Goal: Task Accomplishment & Management: Manage account settings

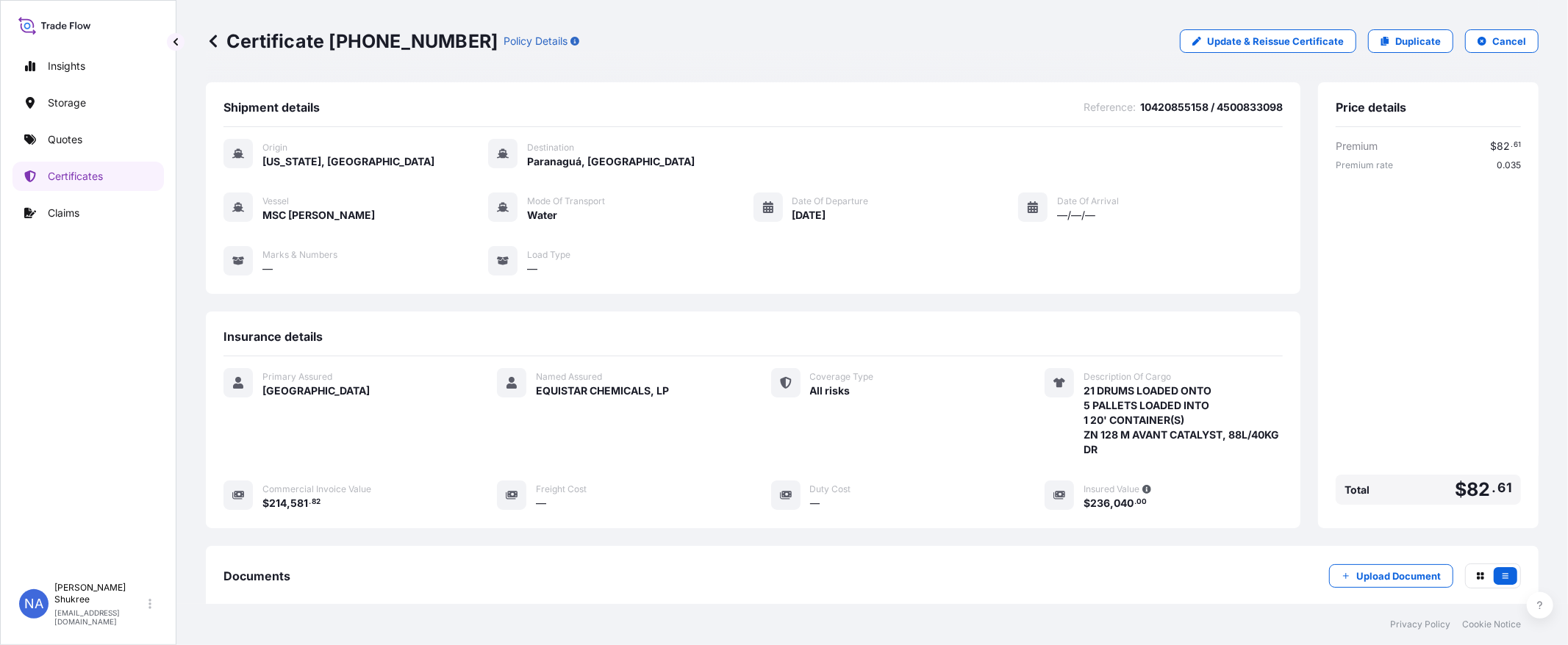
scroll to position [157, 0]
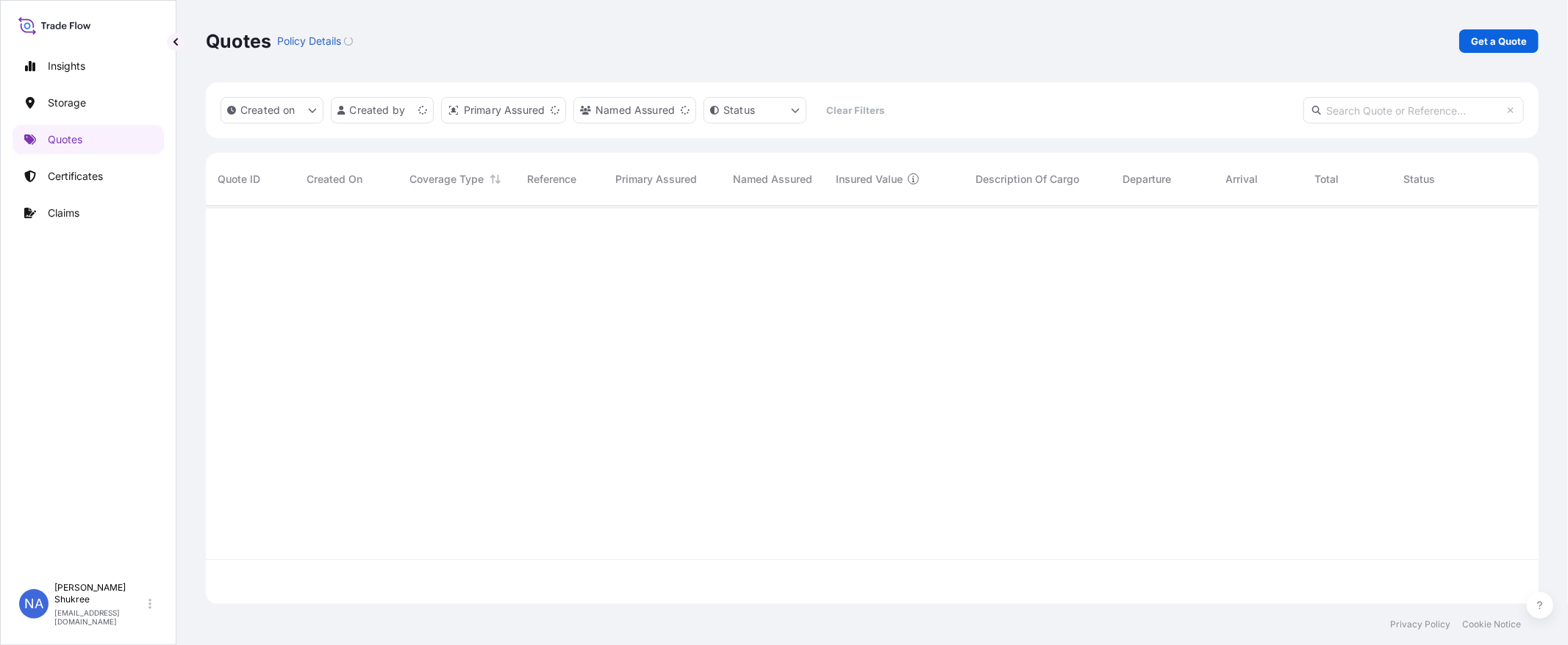
scroll to position [395, 1321]
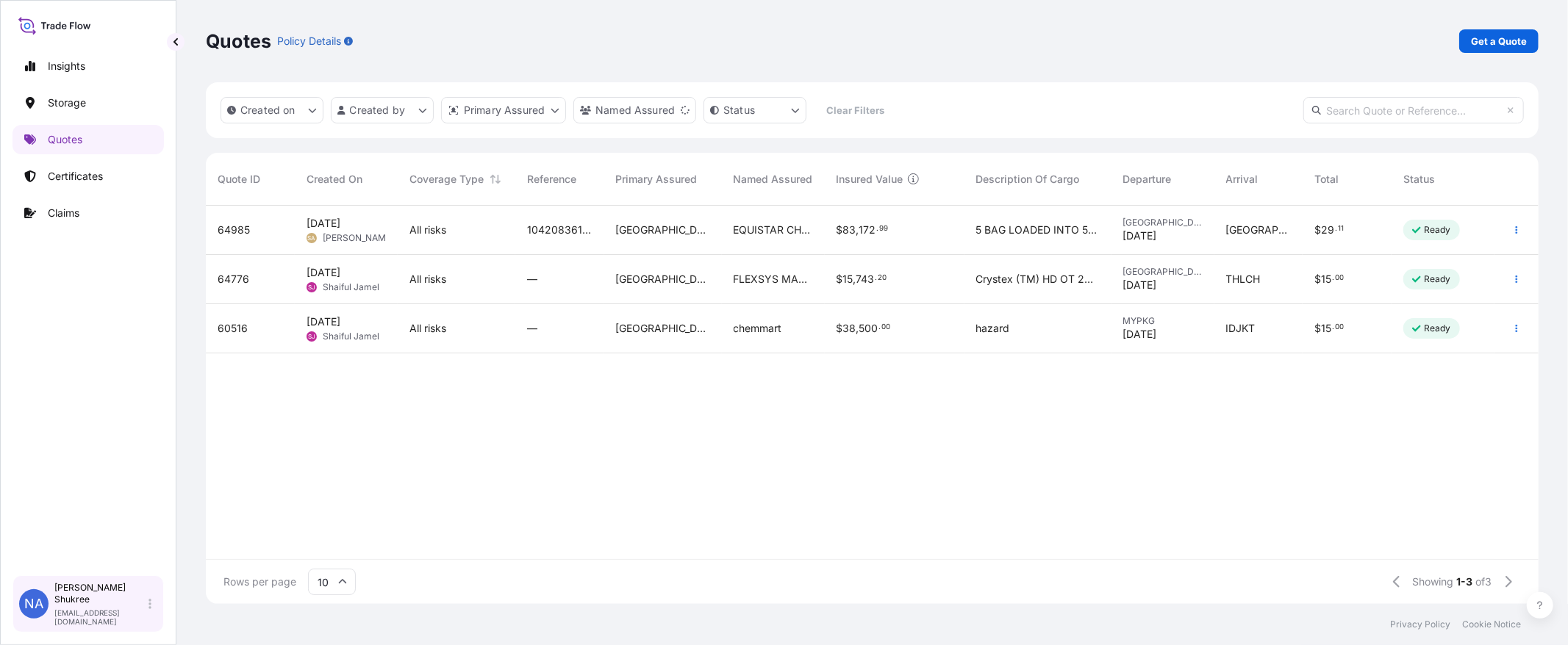
click at [95, 616] on p "[EMAIL_ADDRESS][DOMAIN_NAME]" at bounding box center [100, 617] width 91 height 18
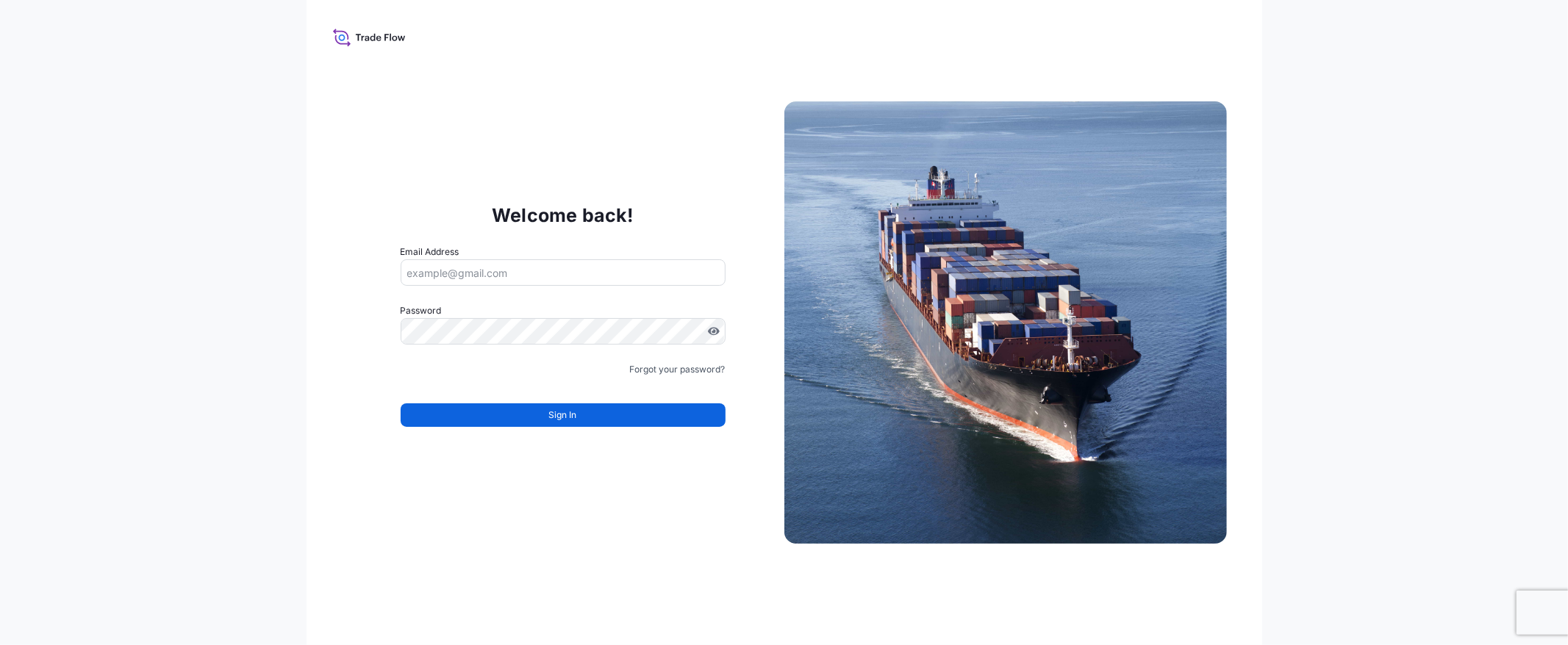
type input "[EMAIL_ADDRESS][DOMAIN_NAME]"
